Goal: Check status: Check status

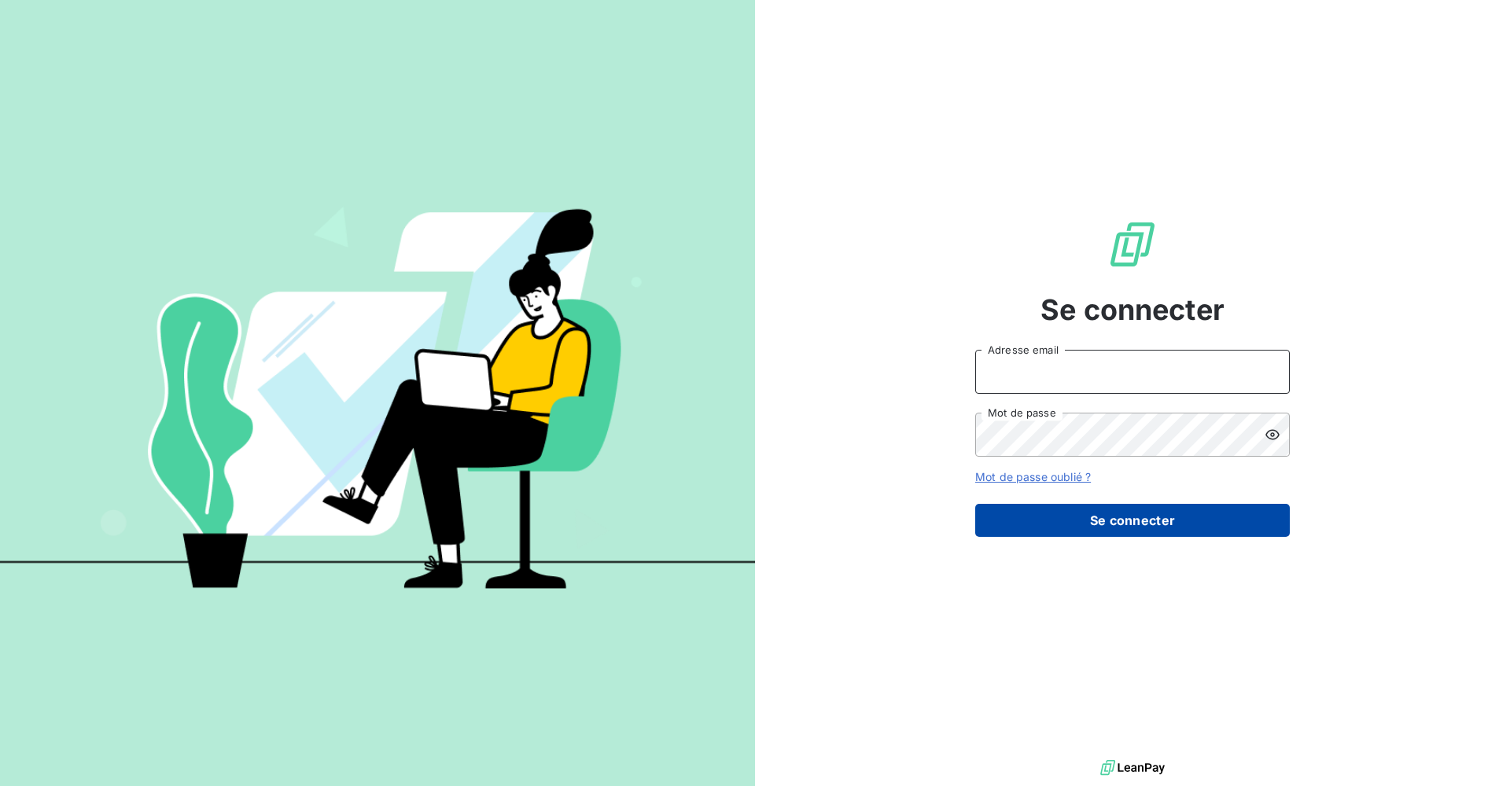
type input "[PERSON_NAME][EMAIL_ADDRESS][DOMAIN_NAME]"
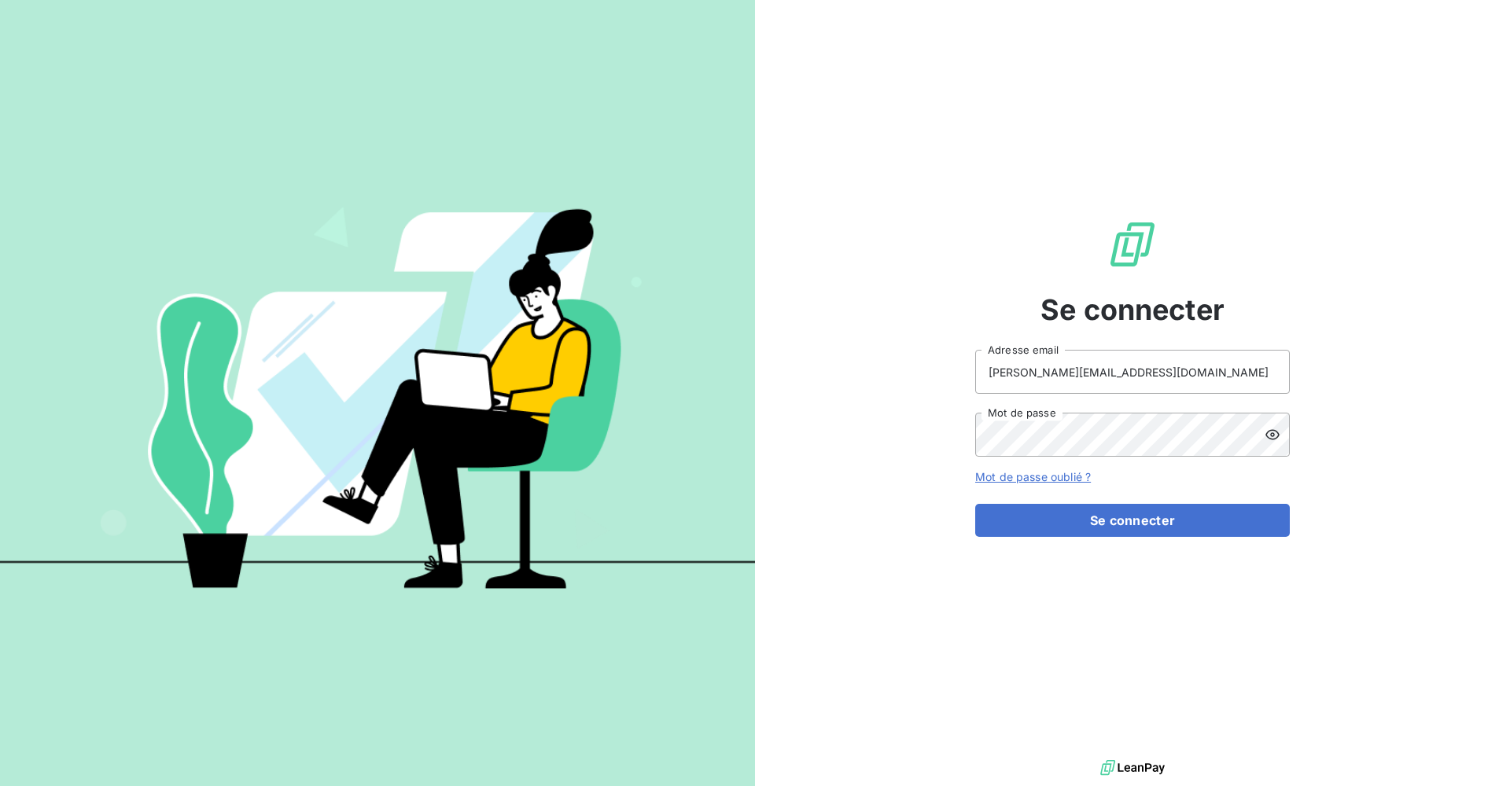
drag, startPoint x: 1108, startPoint y: 527, endPoint x: 1050, endPoint y: 484, distance: 72.5
click at [1108, 527] on button "Se connecter" at bounding box center [1132, 520] width 315 height 33
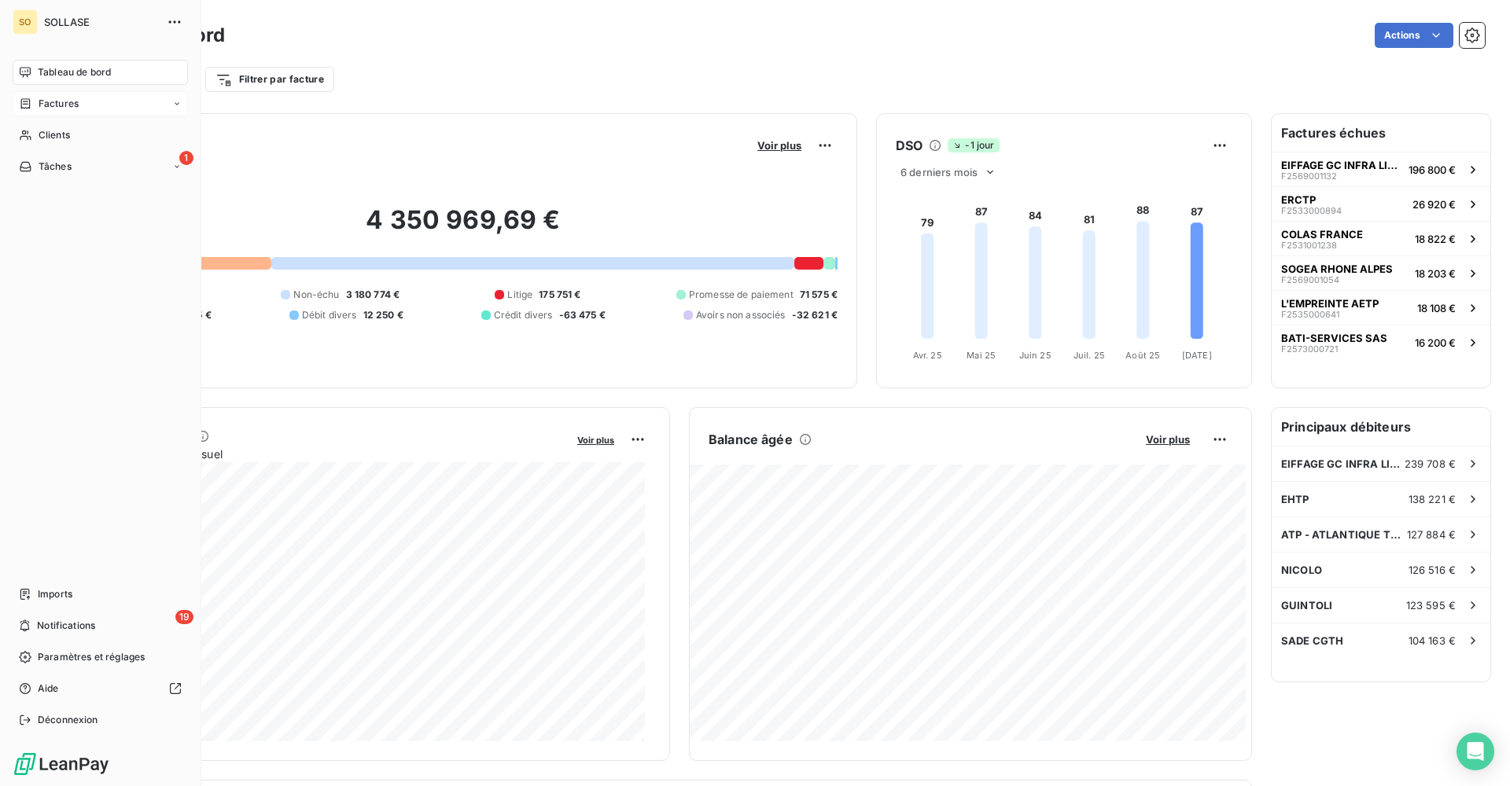
click at [31, 108] on icon at bounding box center [25, 104] width 13 height 13
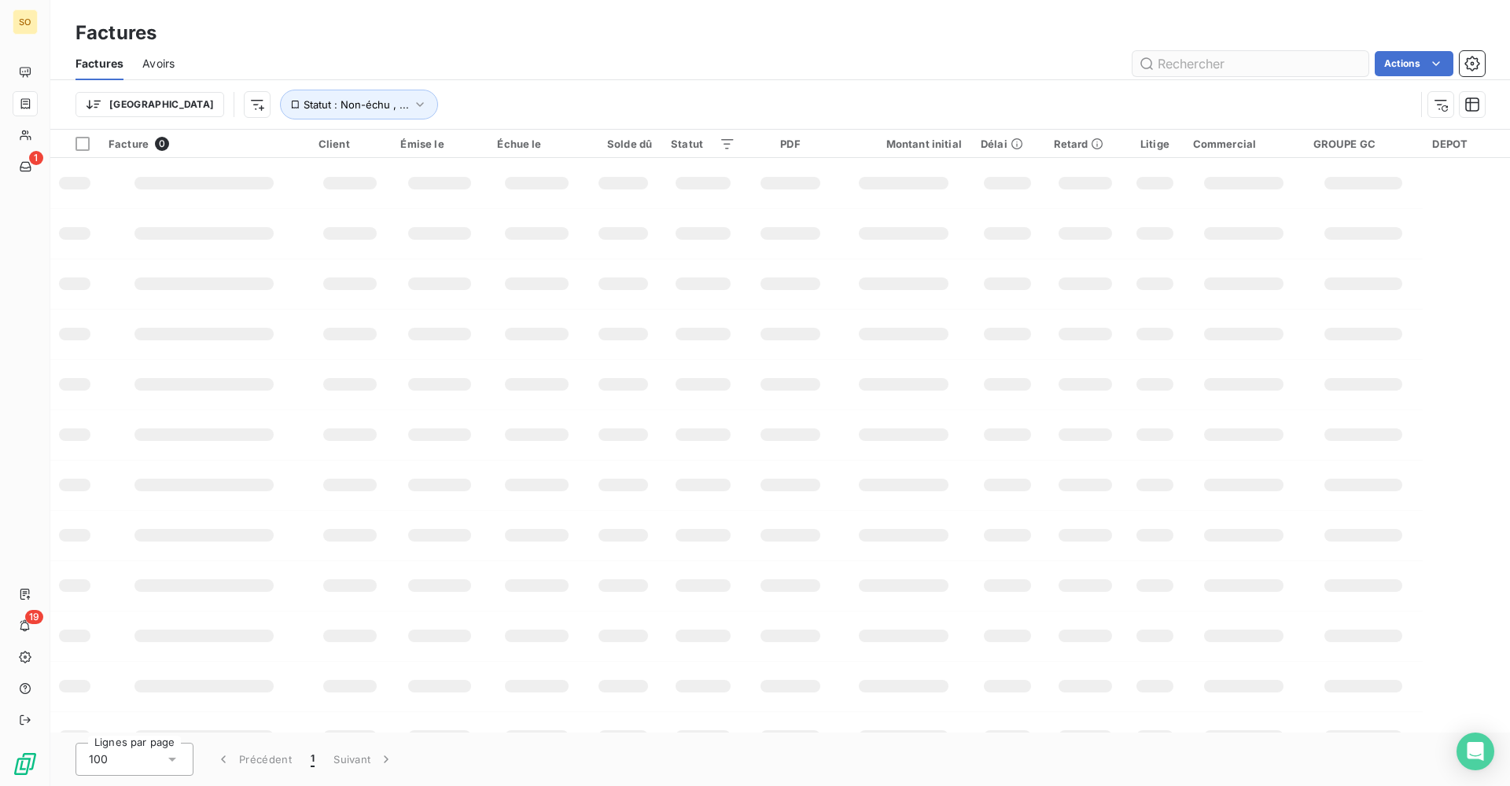
click at [1238, 65] on input "text" at bounding box center [1250, 63] width 236 height 25
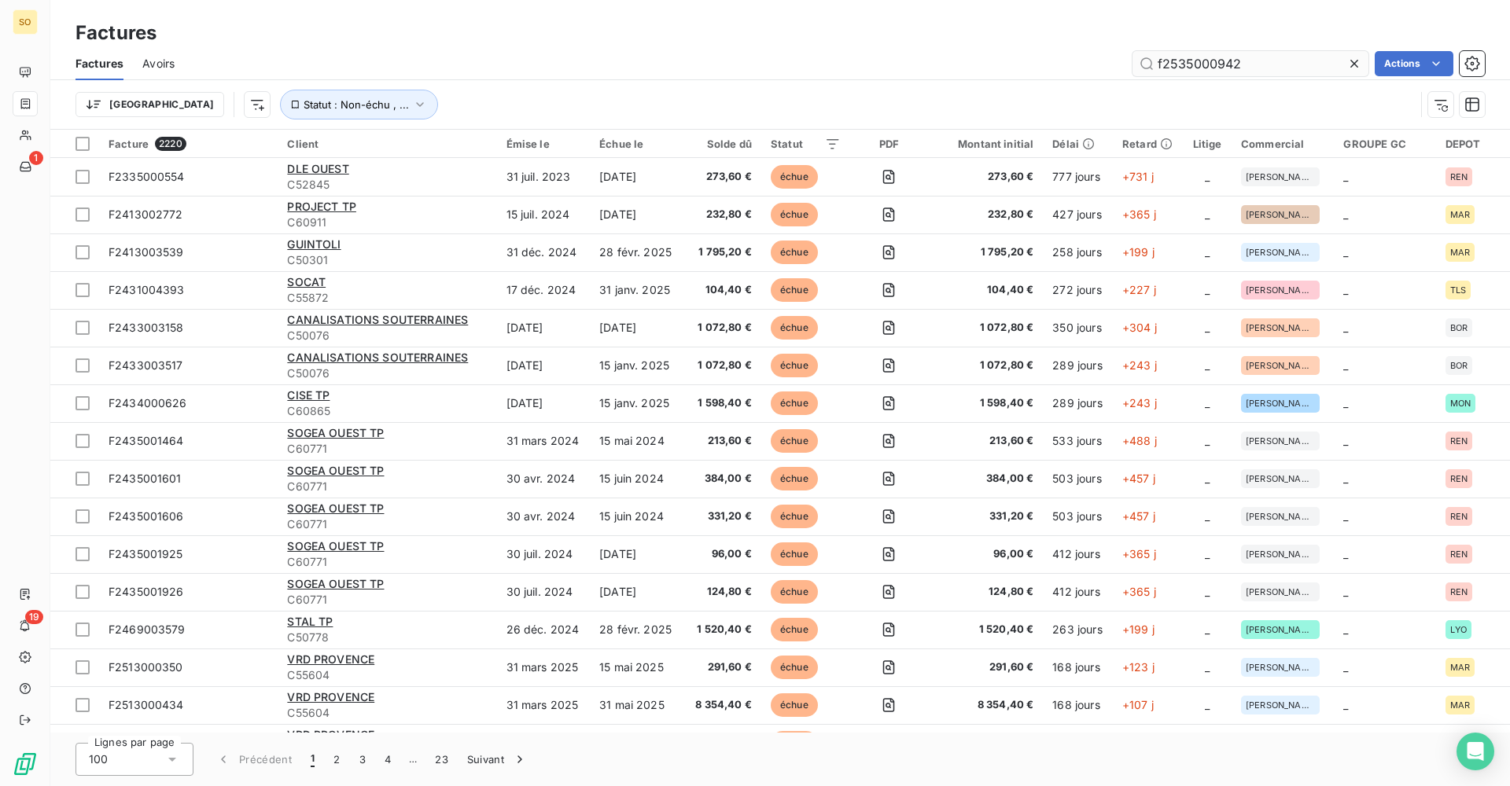
type input "f2535000942"
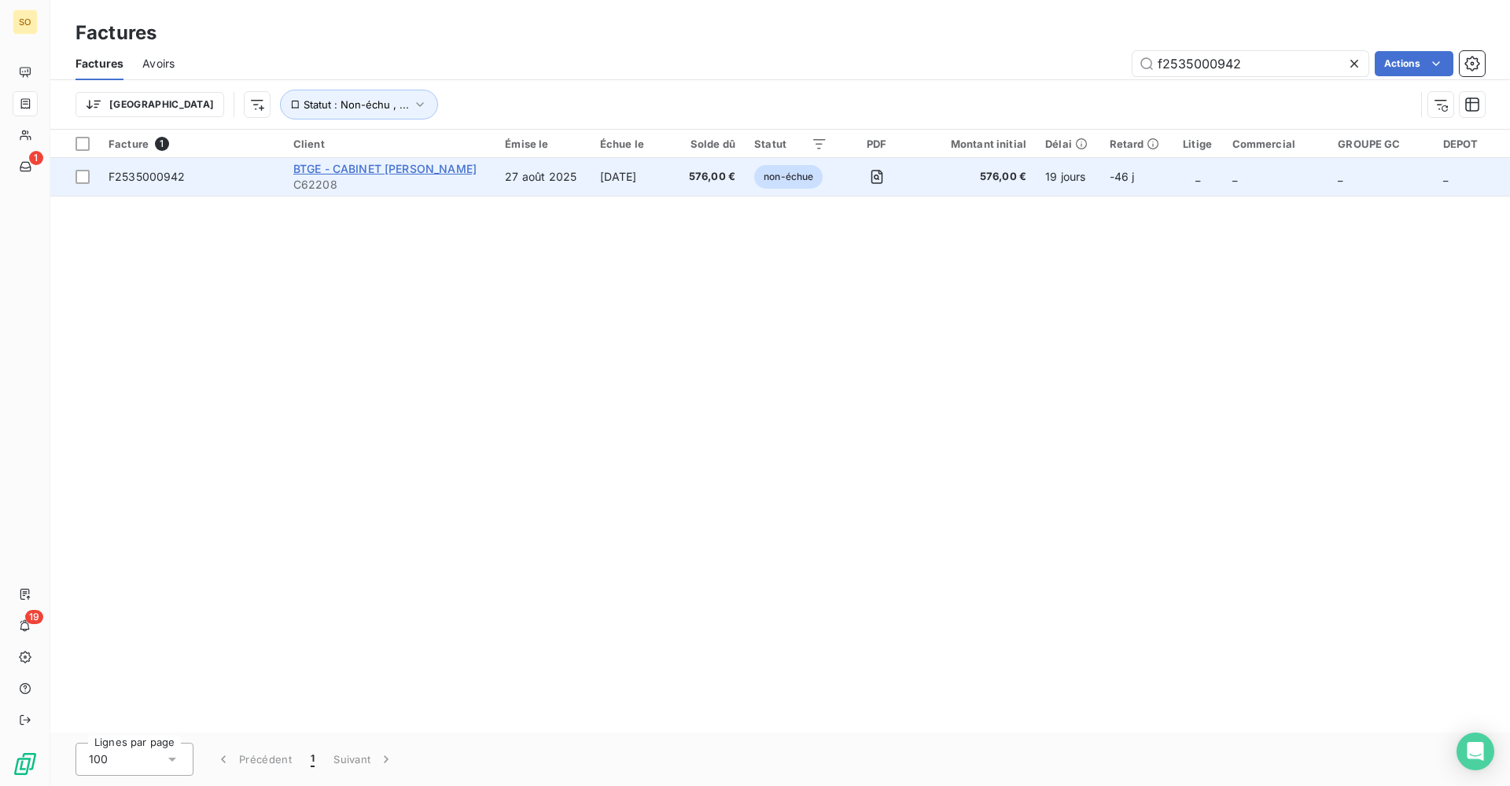
click at [422, 169] on span "BTGE - CABINET [PERSON_NAME]" at bounding box center [384, 168] width 183 height 13
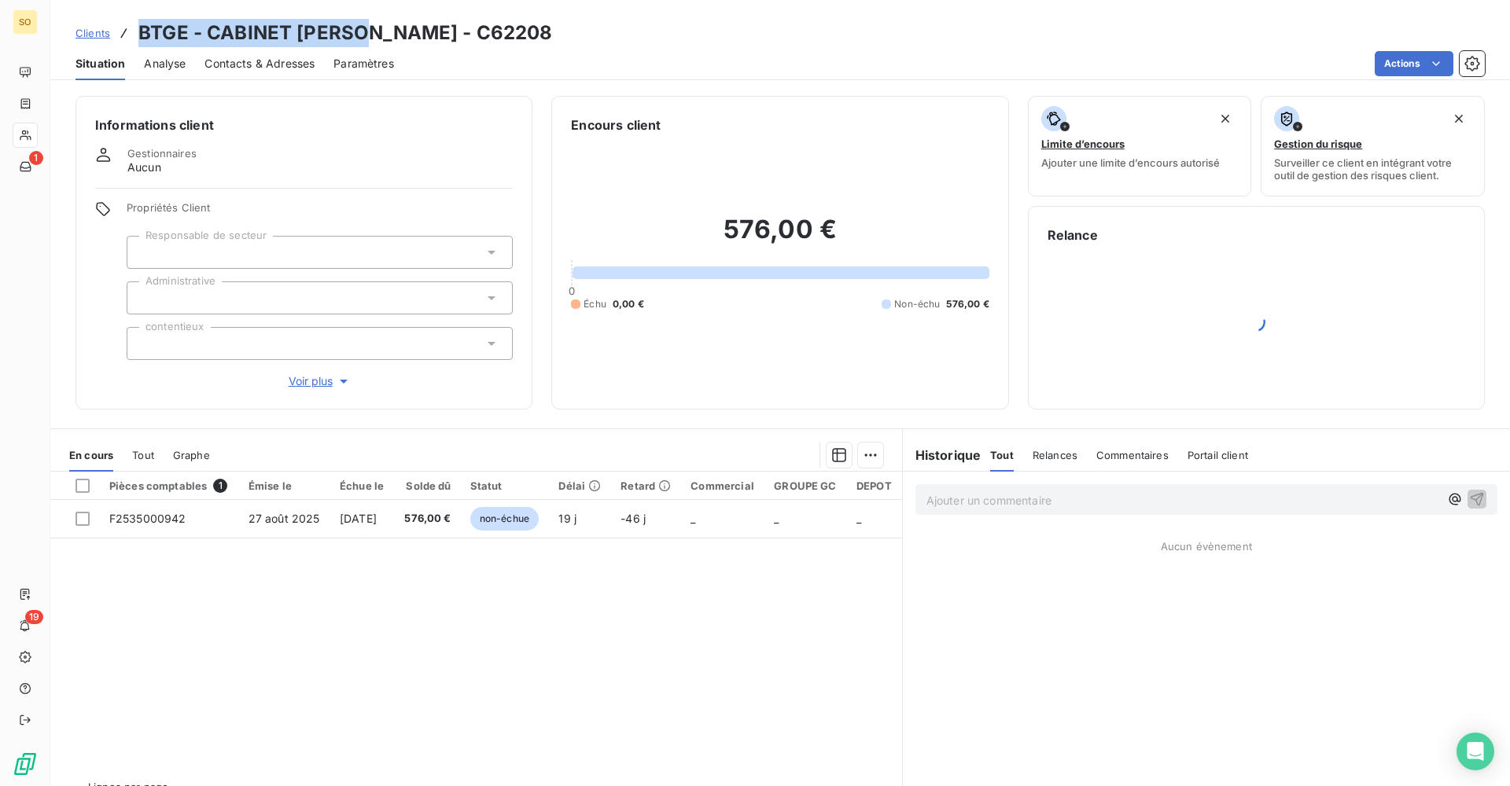
drag, startPoint x: 382, startPoint y: 34, endPoint x: 138, endPoint y: 33, distance: 244.5
click at [138, 33] on h3 "BTGE - CABINET [PERSON_NAME] - C62208" at bounding box center [345, 33] width 414 height 28
copy h3 "BTGE - CABINET [PERSON_NAME]"
